Goal: Information Seeking & Learning: Learn about a topic

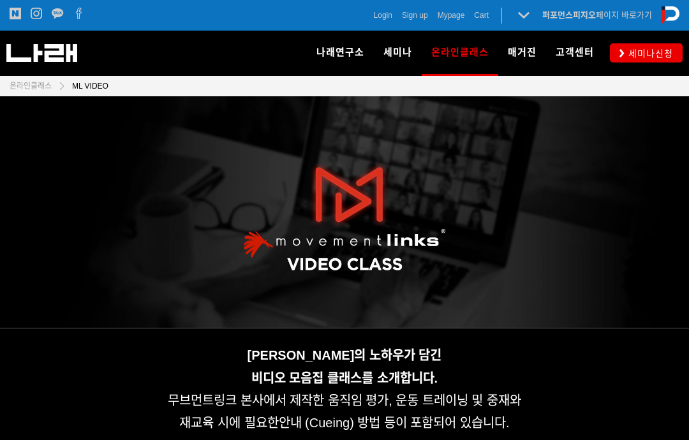
click at [374, 20] on span "Login" at bounding box center [383, 15] width 18 height 13
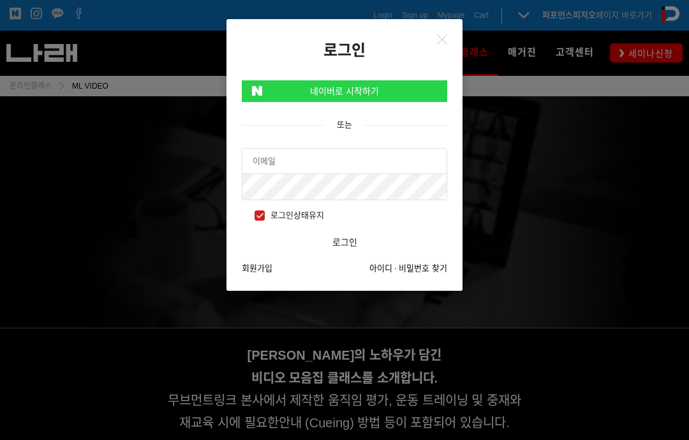
click at [402, 87] on link "네이버로 시작하기" at bounding box center [344, 91] width 205 height 22
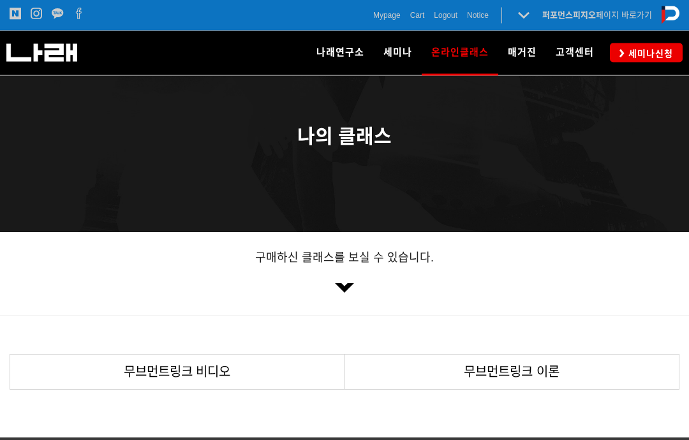
scroll to position [42, 0]
click at [164, 381] on link "무브먼트링크 비디오" at bounding box center [177, 372] width 334 height 34
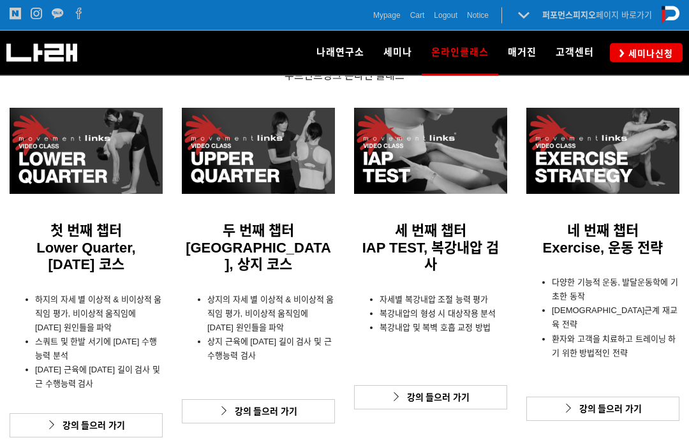
scroll to position [341, 0]
click at [244, 416] on link "강의 들으러 가기" at bounding box center [258, 411] width 153 height 24
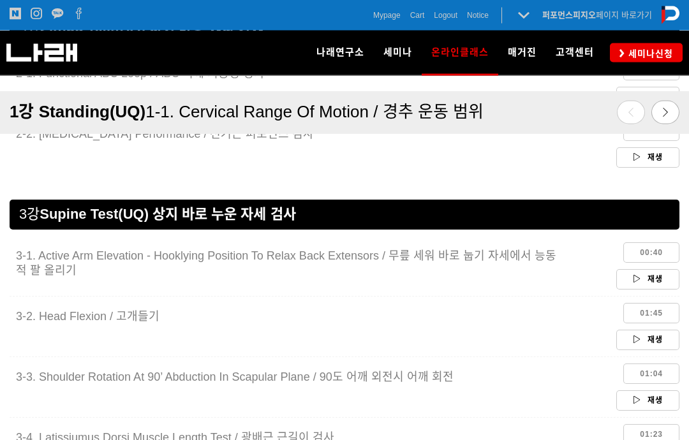
scroll to position [1556, 0]
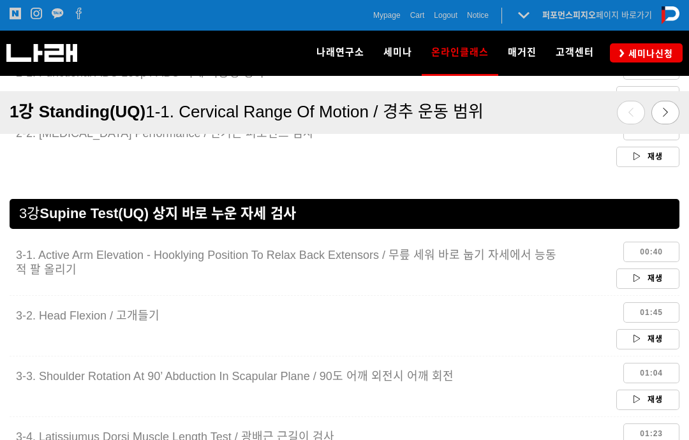
click at [653, 284] on link "재생" at bounding box center [647, 279] width 63 height 20
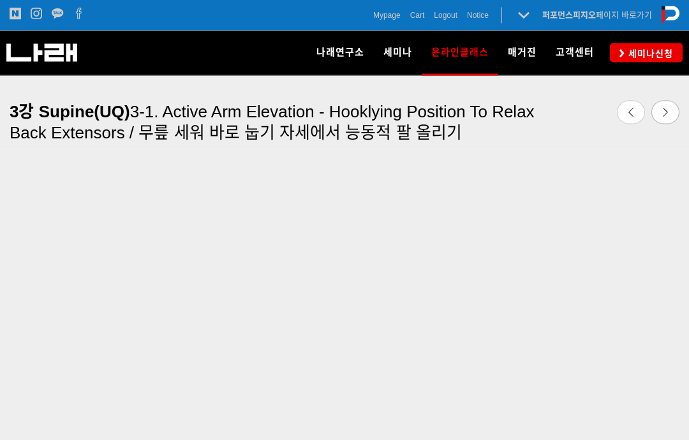
scroll to position [503, 0]
click at [671, 111] on link at bounding box center [665, 113] width 28 height 24
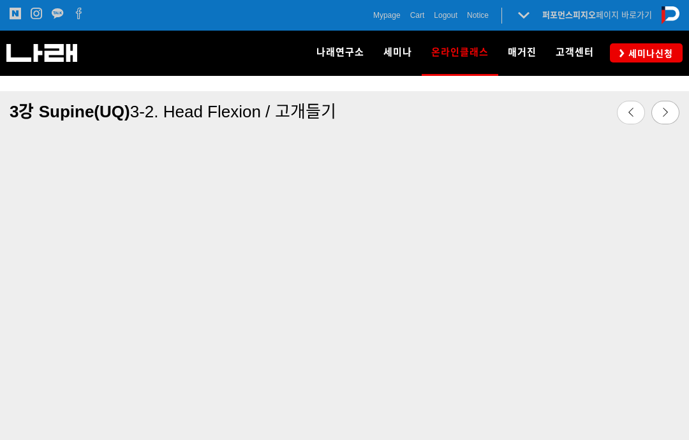
scroll to position [431, 0]
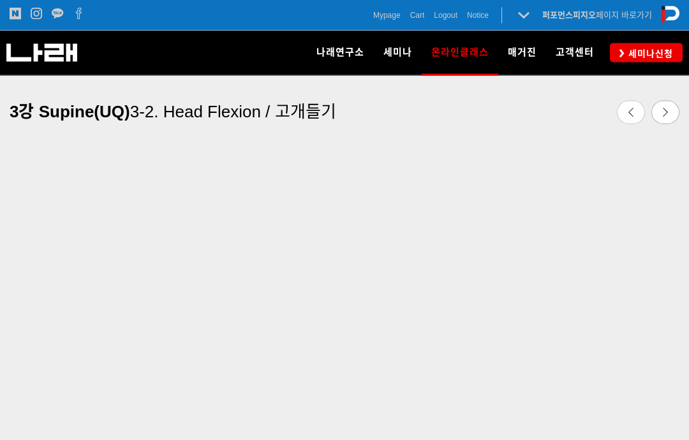
click at [665, 111] on icon at bounding box center [665, 112] width 9 height 9
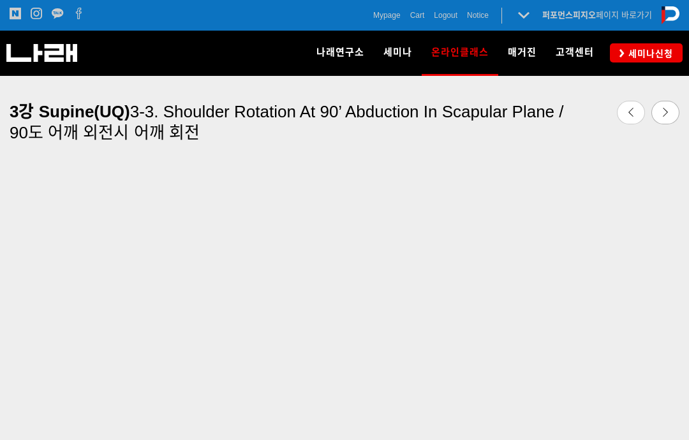
scroll to position [464, 0]
click at [678, 108] on link at bounding box center [665, 113] width 28 height 24
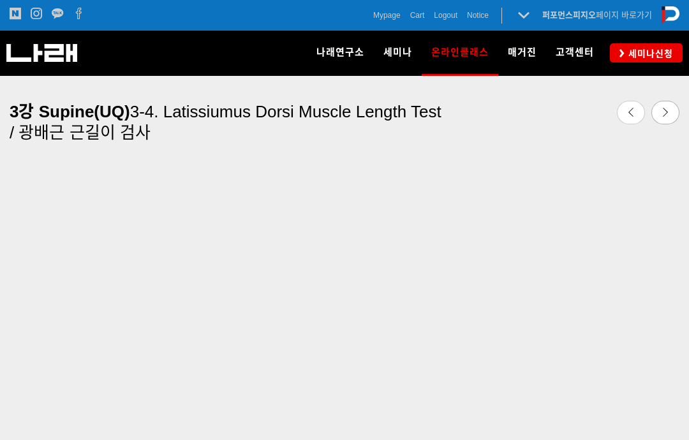
scroll to position [481, 0]
click at [656, 114] on link at bounding box center [665, 113] width 28 height 24
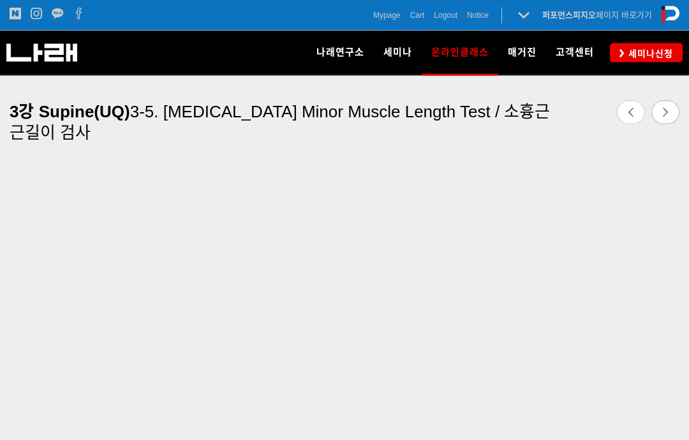
scroll to position [471, 0]
click at [670, 110] on link at bounding box center [665, 113] width 28 height 24
click at [667, 108] on icon at bounding box center [665, 112] width 9 height 9
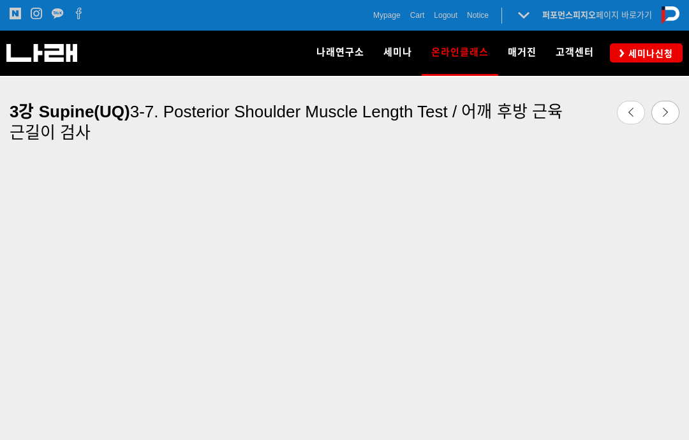
scroll to position [466, 0]
click at [661, 109] on icon at bounding box center [665, 112] width 9 height 9
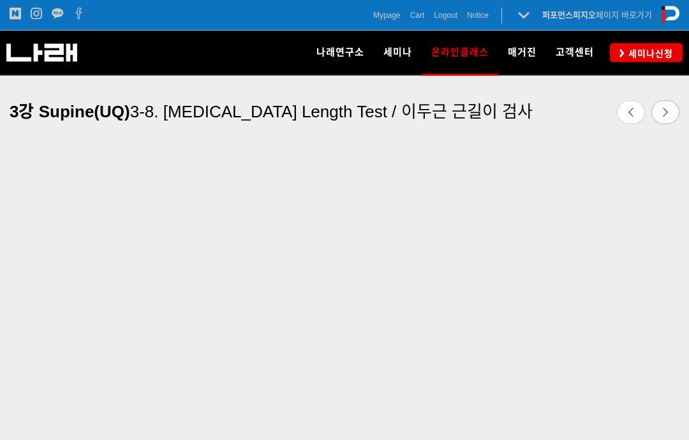
scroll to position [473, 0]
click at [665, 110] on icon at bounding box center [665, 112] width 9 height 9
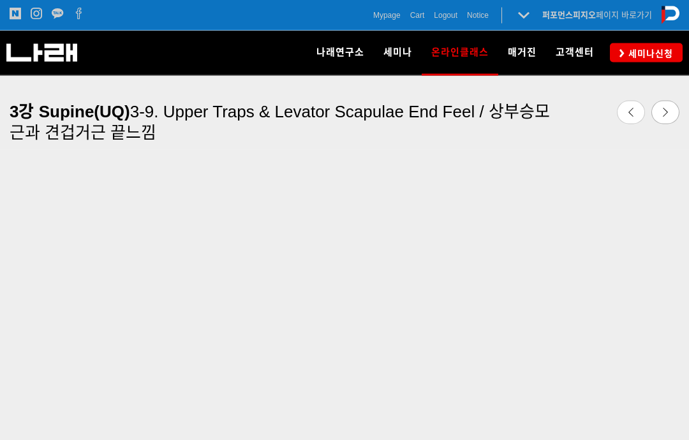
scroll to position [497, 0]
click at [677, 110] on link at bounding box center [665, 113] width 28 height 24
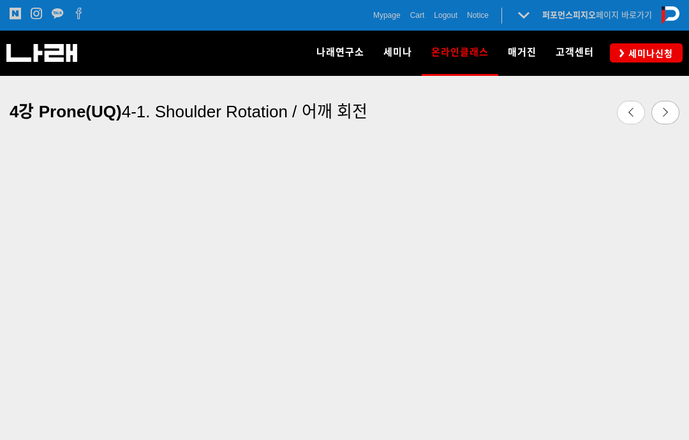
scroll to position [499, 0]
